Goal: Information Seeking & Learning: Learn about a topic

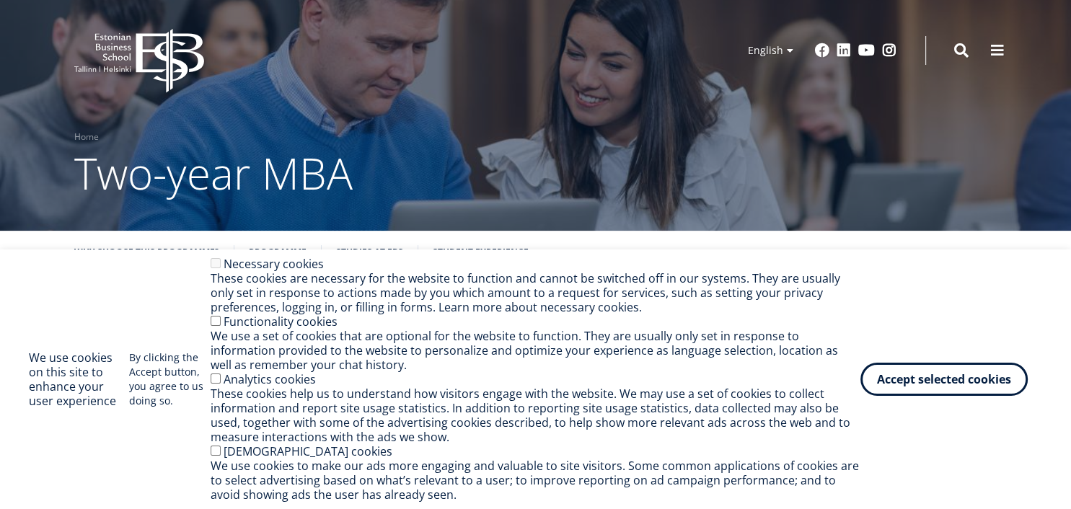
click at [900, 377] on button "Accept selected cookies" at bounding box center [944, 379] width 167 height 33
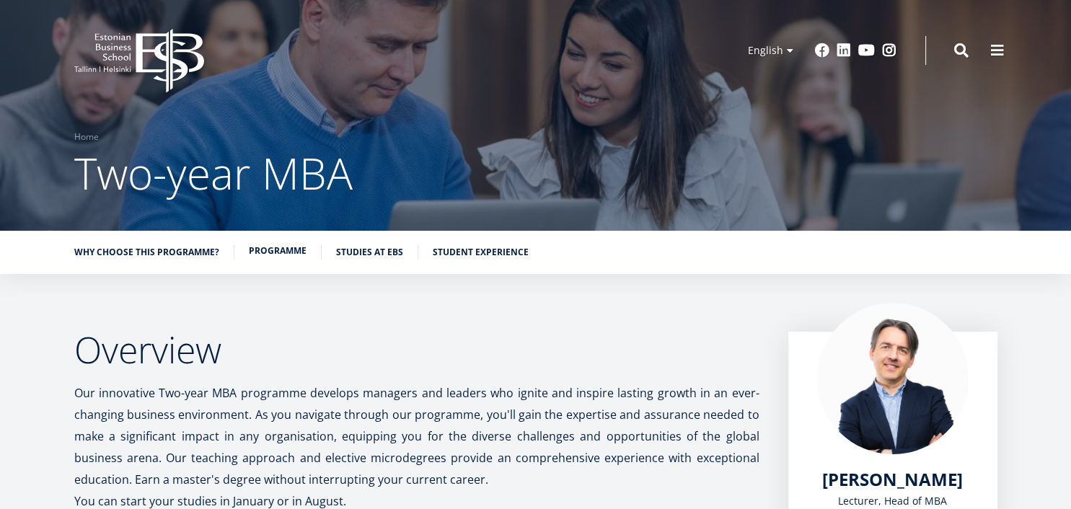
click at [274, 252] on link "Programme" at bounding box center [278, 251] width 58 height 14
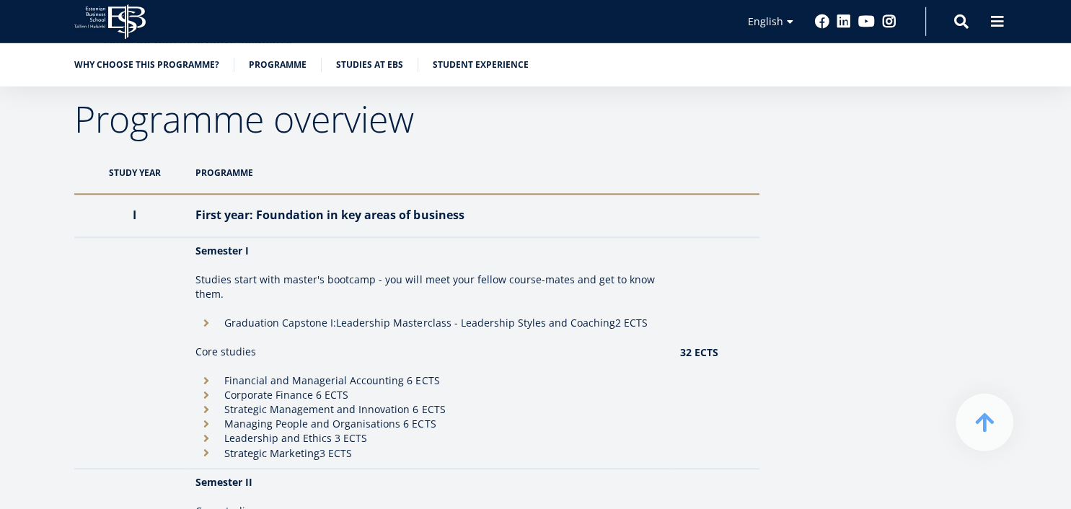
scroll to position [844, 0]
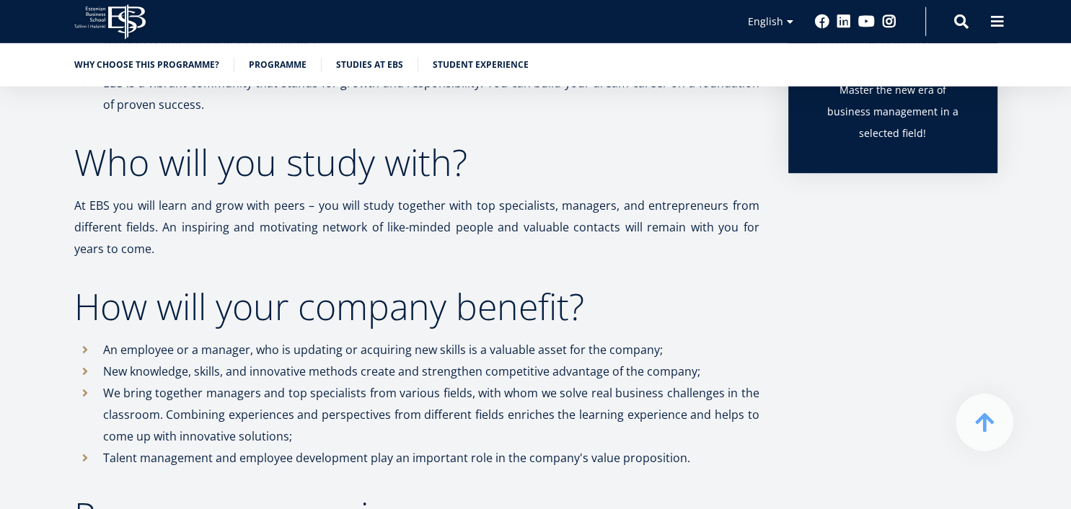
drag, startPoint x: 1071, startPoint y: 54, endPoint x: 1068, endPoint y: -41, distance: 95.3
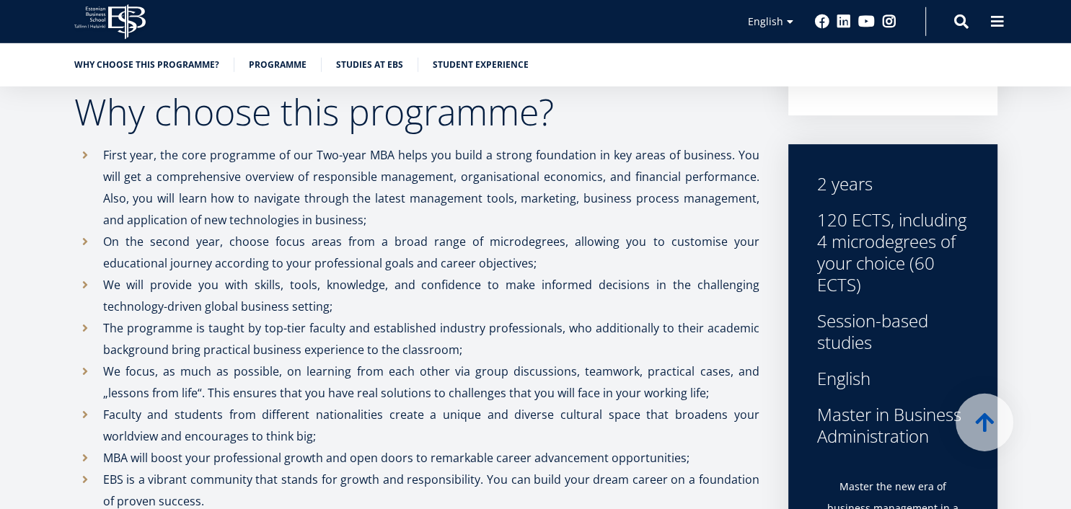
click at [115, 34] on icon "EBS Logo Created with Sketch." at bounding box center [109, 21] width 71 height 35
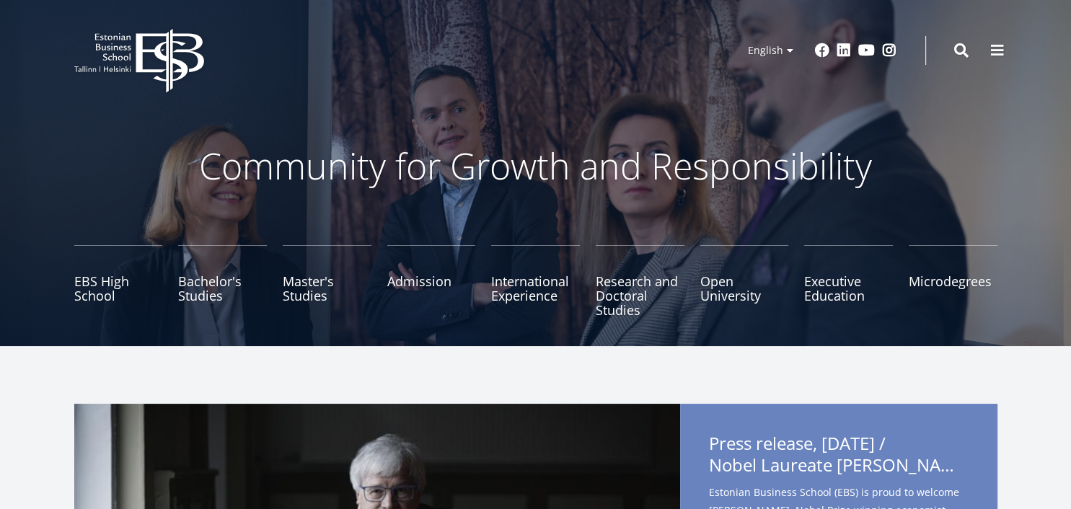
click at [330, 295] on link "Master's Studies" at bounding box center [327, 281] width 89 height 72
click at [316, 294] on link "Master's Studies" at bounding box center [327, 281] width 89 height 72
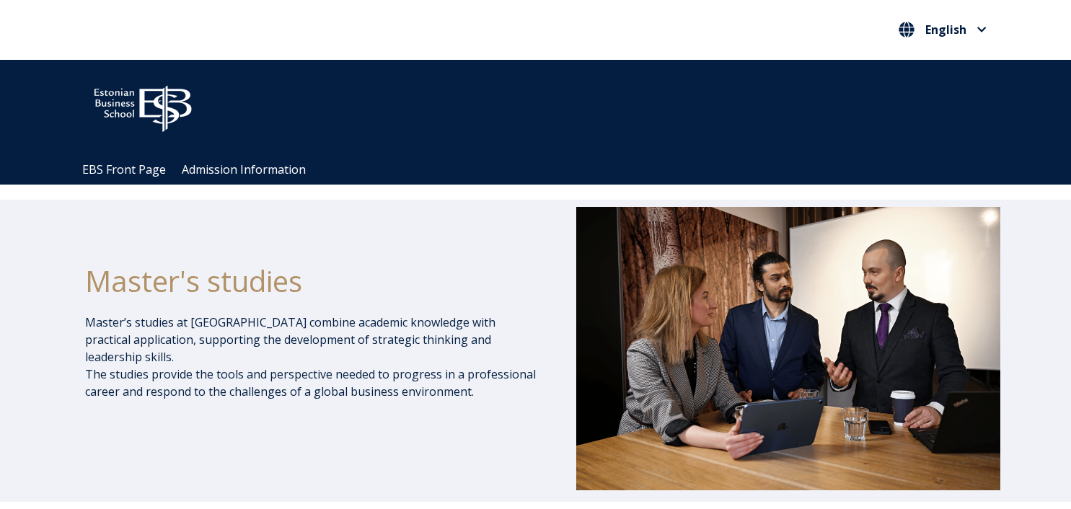
scroll to position [967, 0]
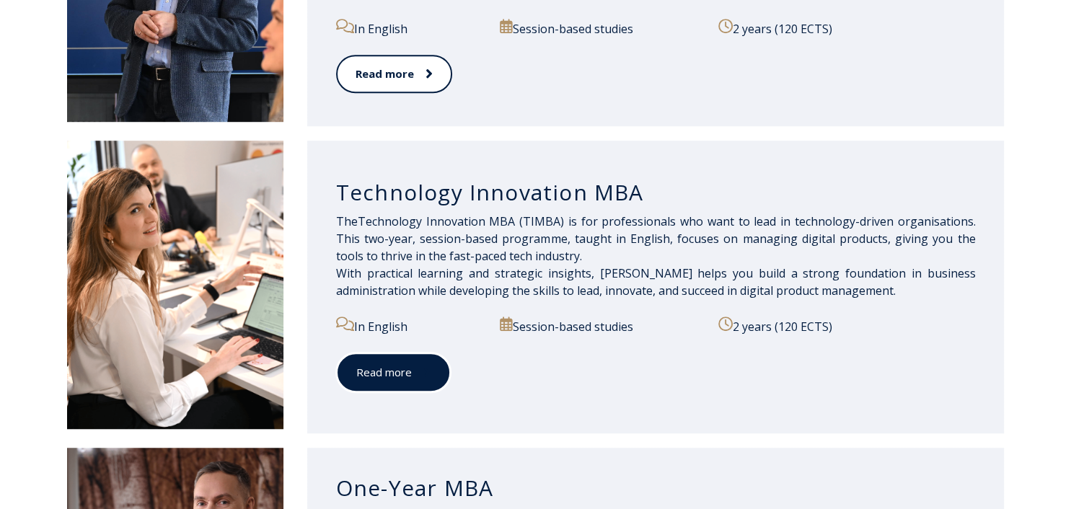
click at [397, 368] on link "Read more" at bounding box center [393, 373] width 115 height 40
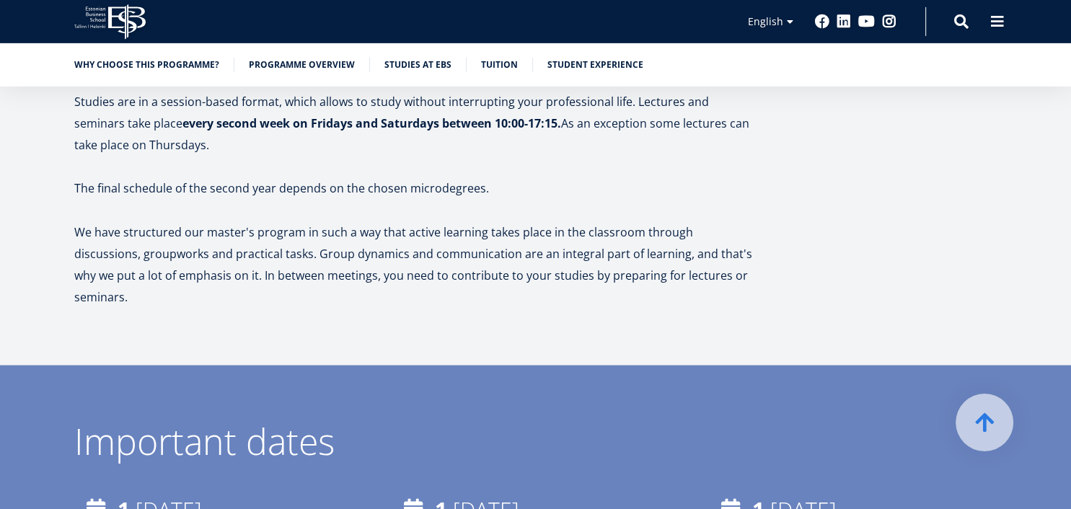
scroll to position [2549, 0]
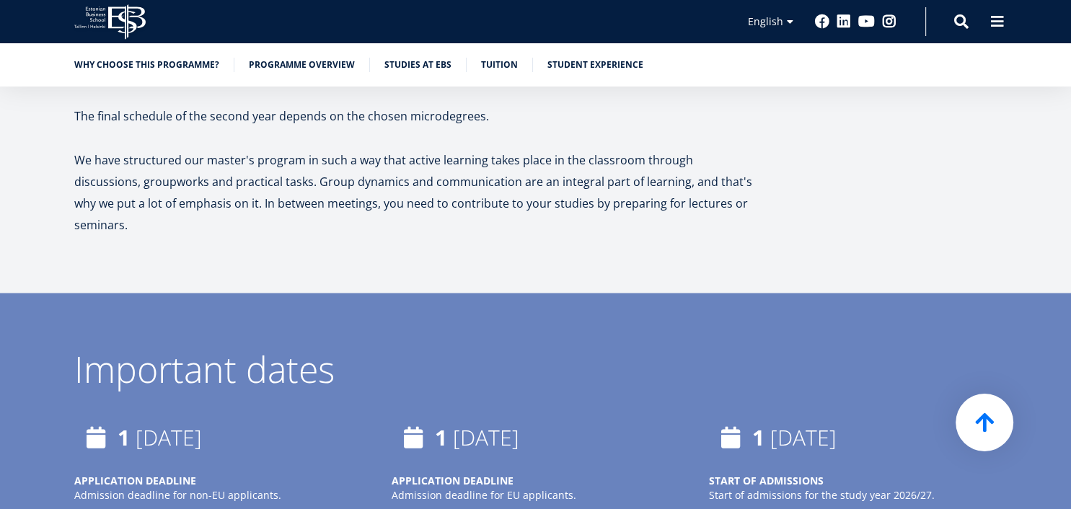
click at [977, 416] on span at bounding box center [984, 423] width 19 height 22
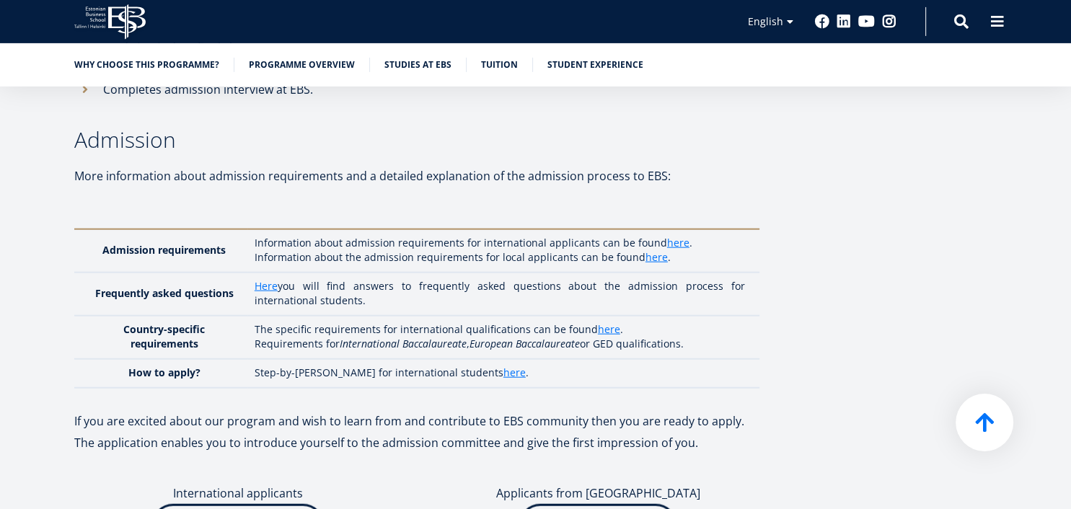
scroll to position [3390, 0]
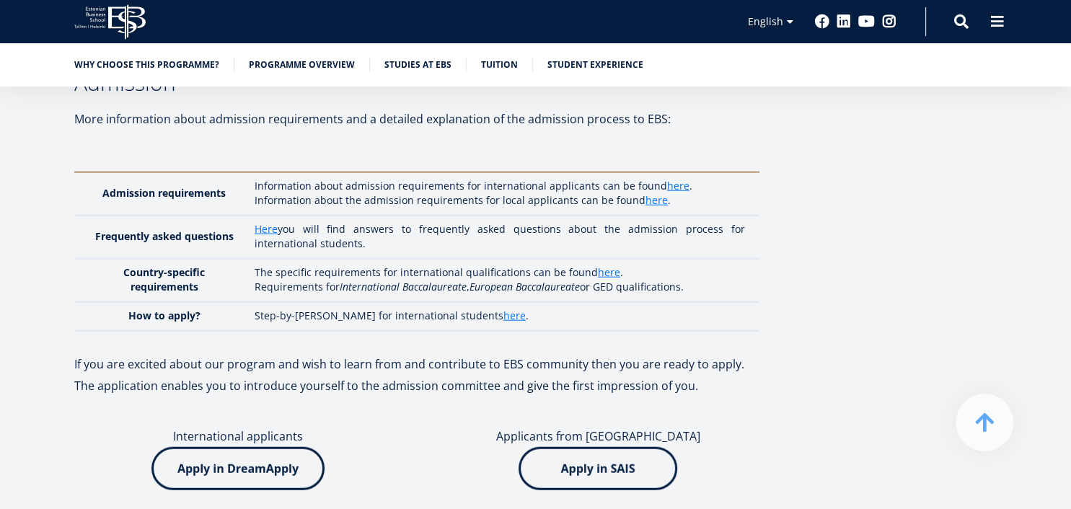
click at [586, 447] on img at bounding box center [598, 468] width 159 height 43
click at [229, 447] on img at bounding box center [237, 468] width 173 height 43
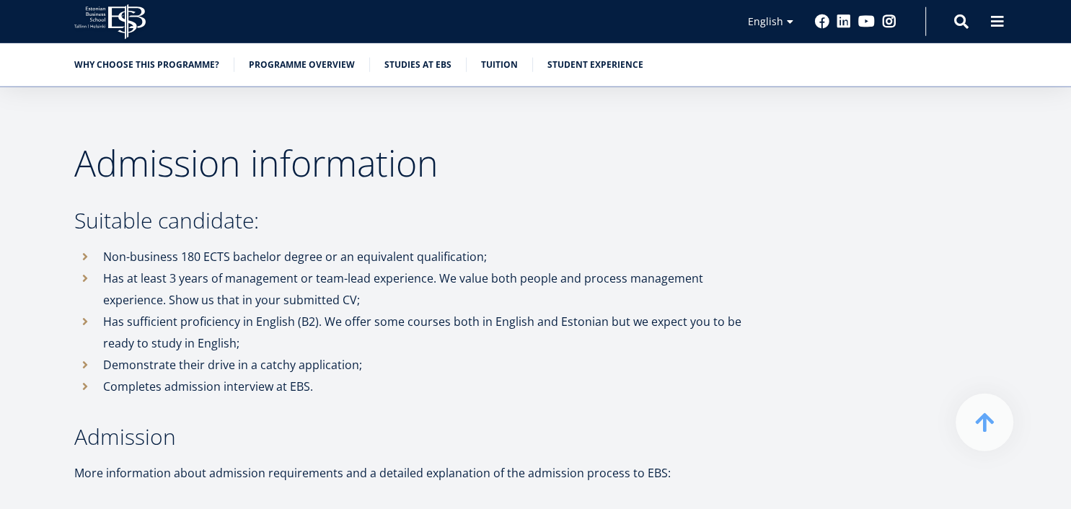
scroll to position [3009, 0]
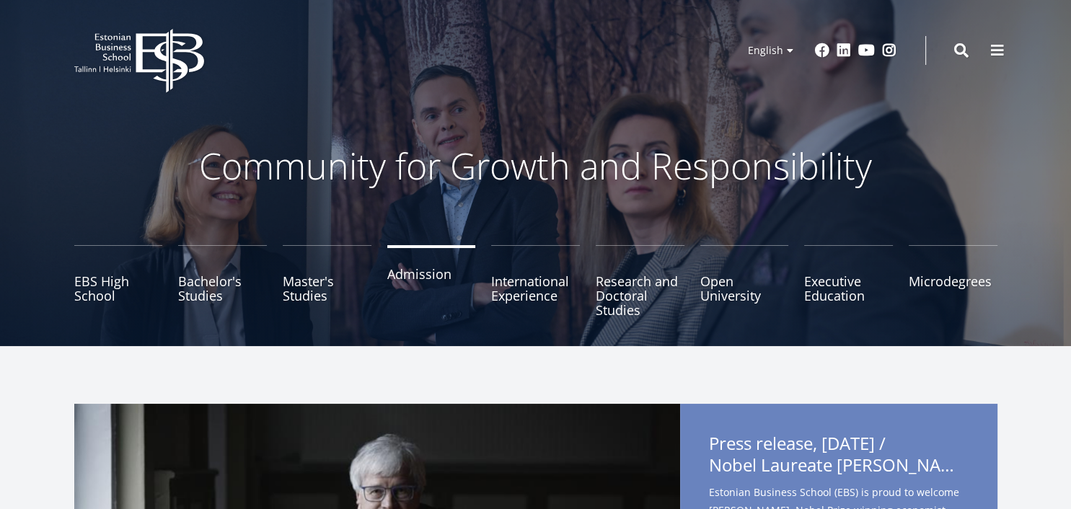
click at [414, 274] on link "Admission" at bounding box center [431, 281] width 89 height 72
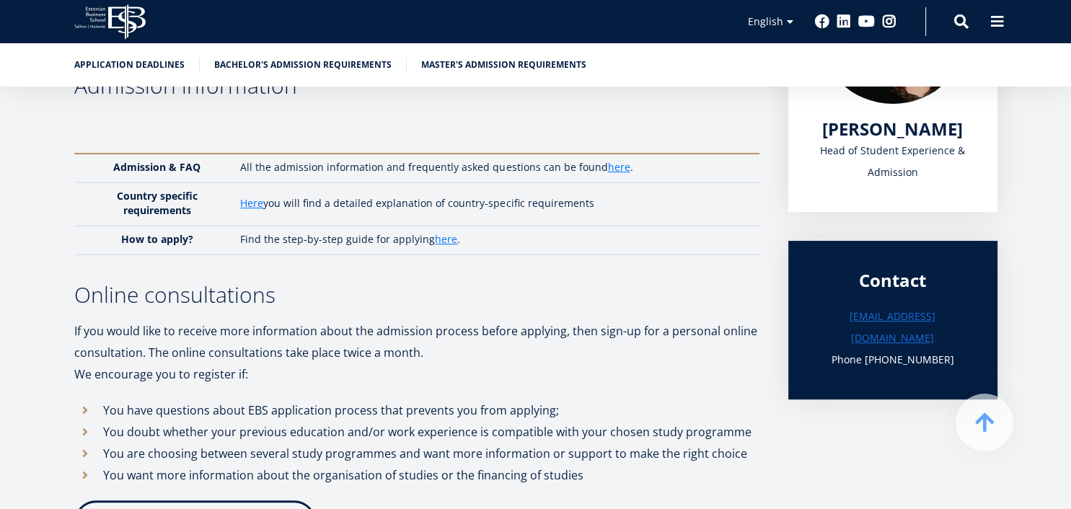
scroll to position [343, 0]
